Goal: Task Accomplishment & Management: Use online tool/utility

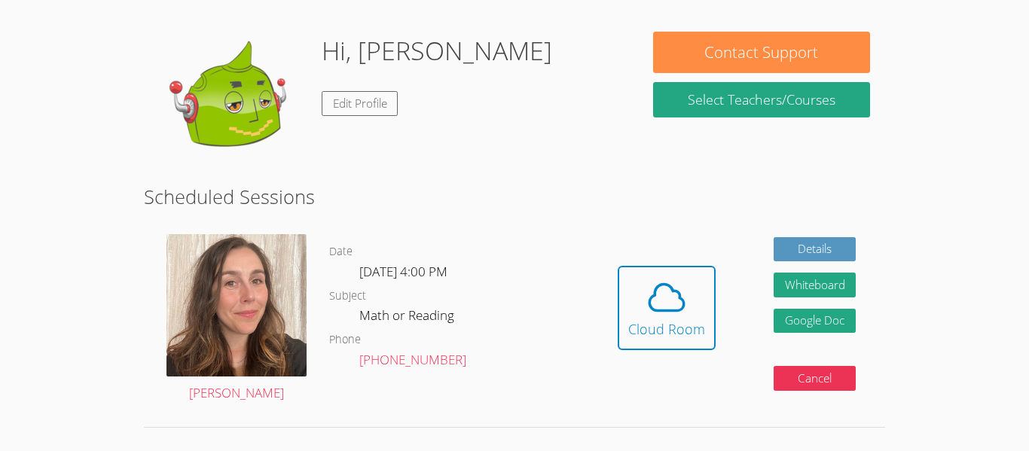
scroll to position [213, 0]
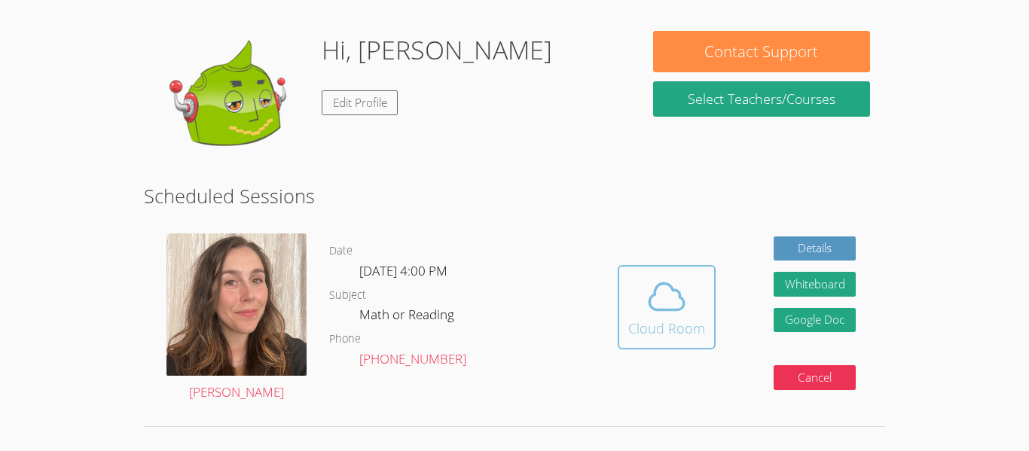
click at [693, 303] on span at bounding box center [666, 297] width 77 height 42
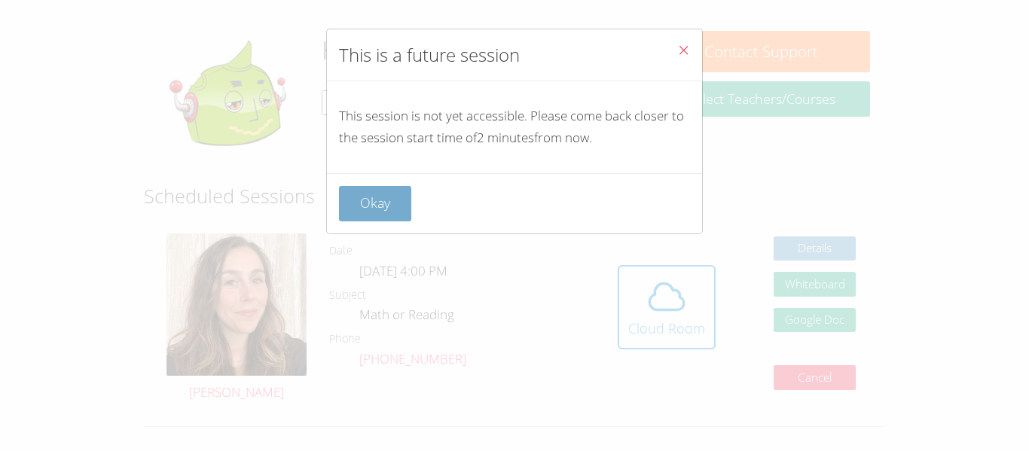
click at [387, 212] on button "Okay" at bounding box center [375, 203] width 72 height 35
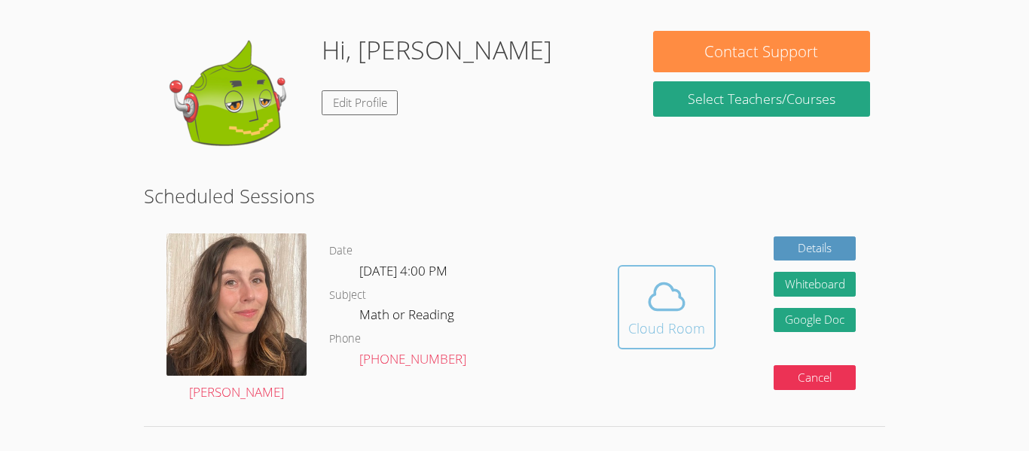
click at [647, 319] on div "Cloud Room" at bounding box center [666, 328] width 77 height 21
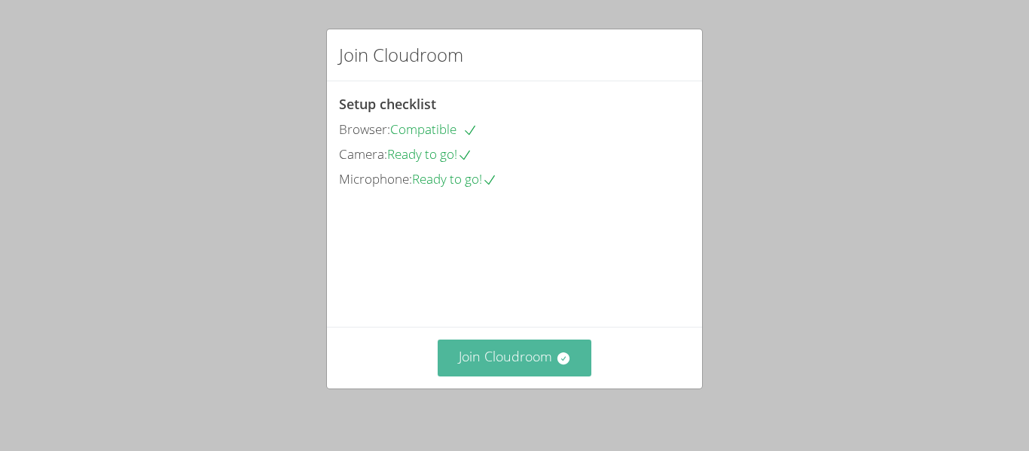
click at [500, 366] on button "Join Cloudroom" at bounding box center [515, 358] width 154 height 37
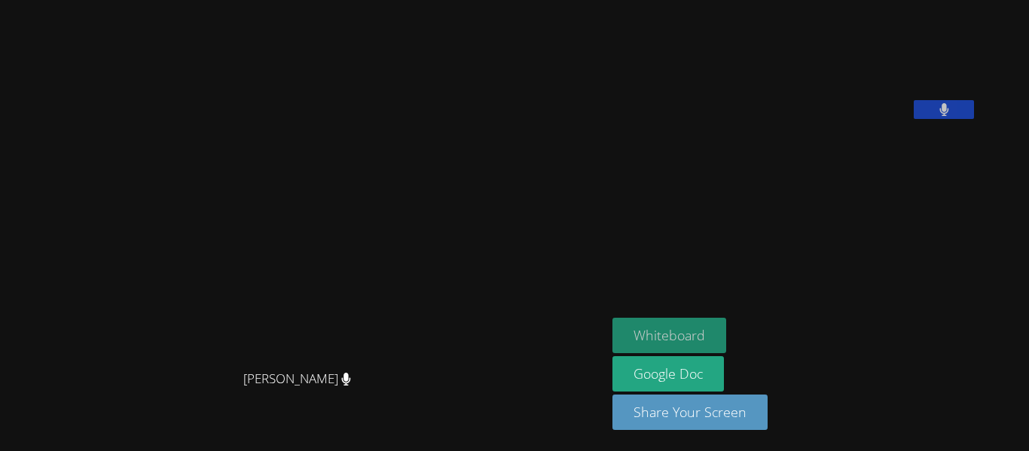
click at [686, 337] on button "Whiteboard" at bounding box center [669, 335] width 114 height 35
